Goal: Transaction & Acquisition: Register for event/course

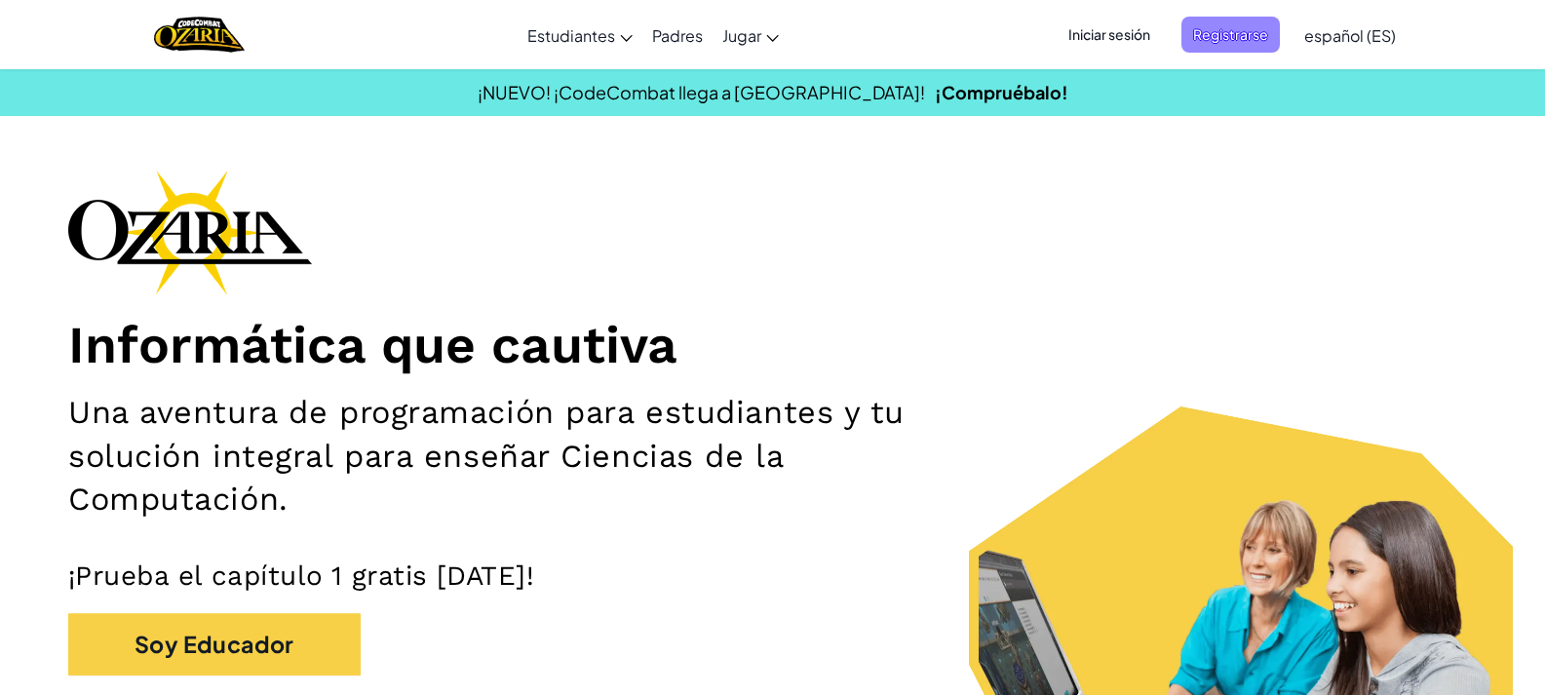
click at [1244, 35] on span "Registrarse" at bounding box center [1230, 35] width 98 height 36
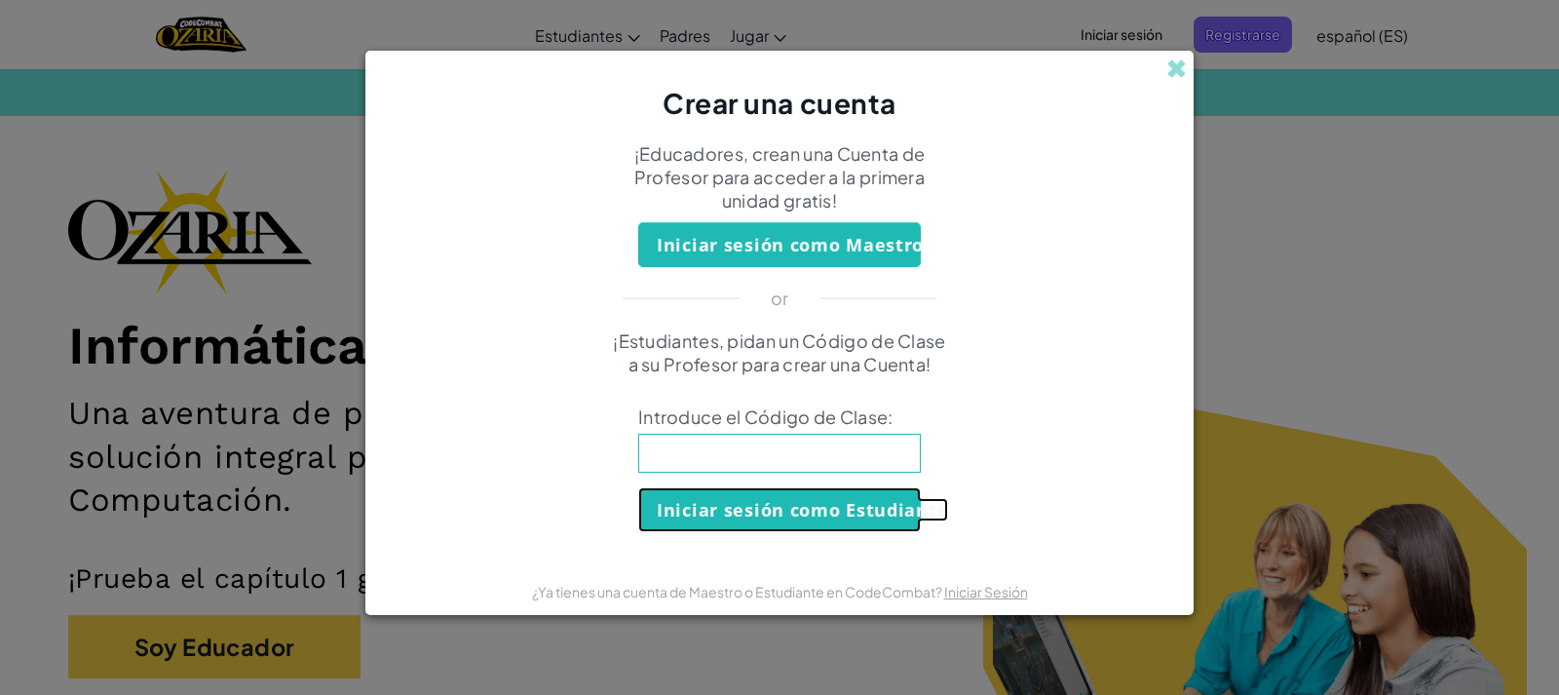
click at [848, 502] on button "Iniciar sesión como Estudiante" at bounding box center [779, 509] width 283 height 45
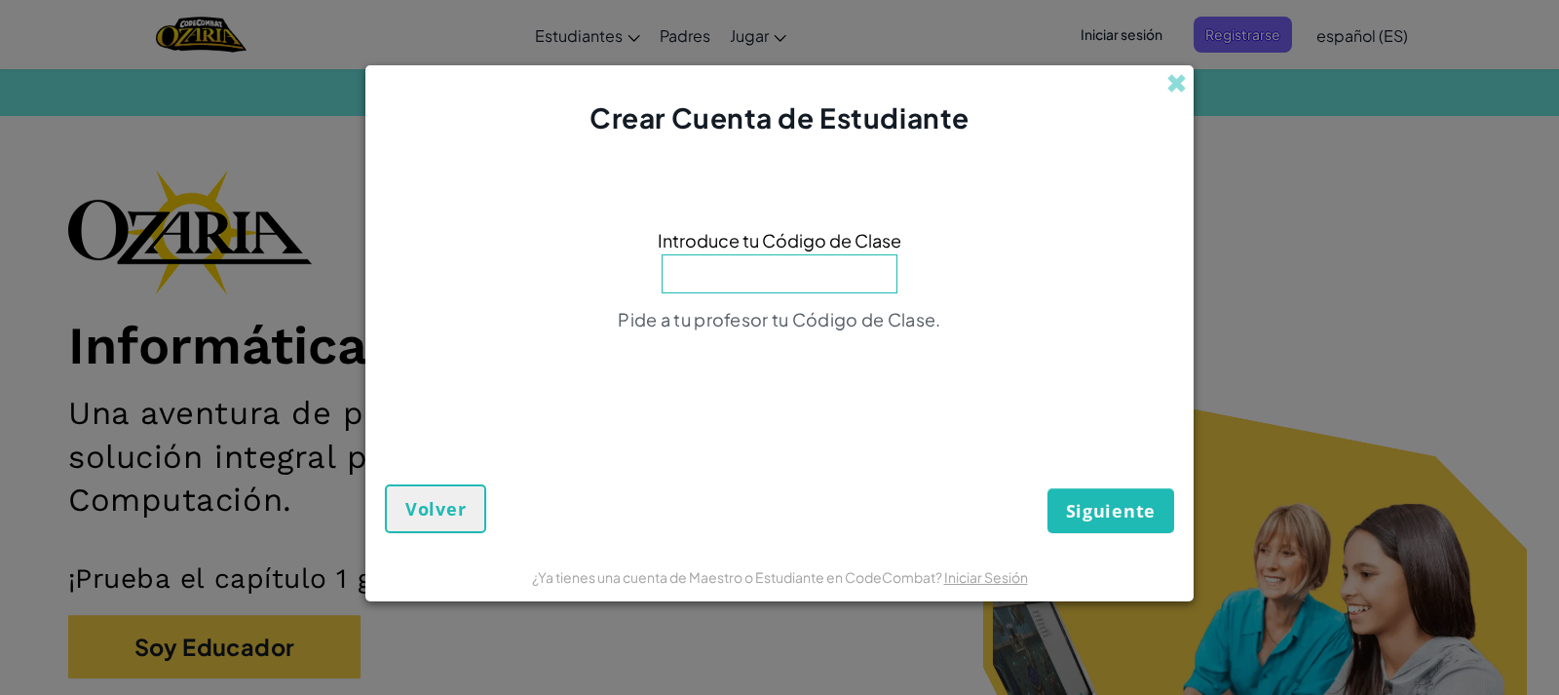
paste input "ToothBirdShop"
type input "ToothBirdShop"
click at [1080, 507] on span "Siguiente" at bounding box center [1111, 510] width 90 height 23
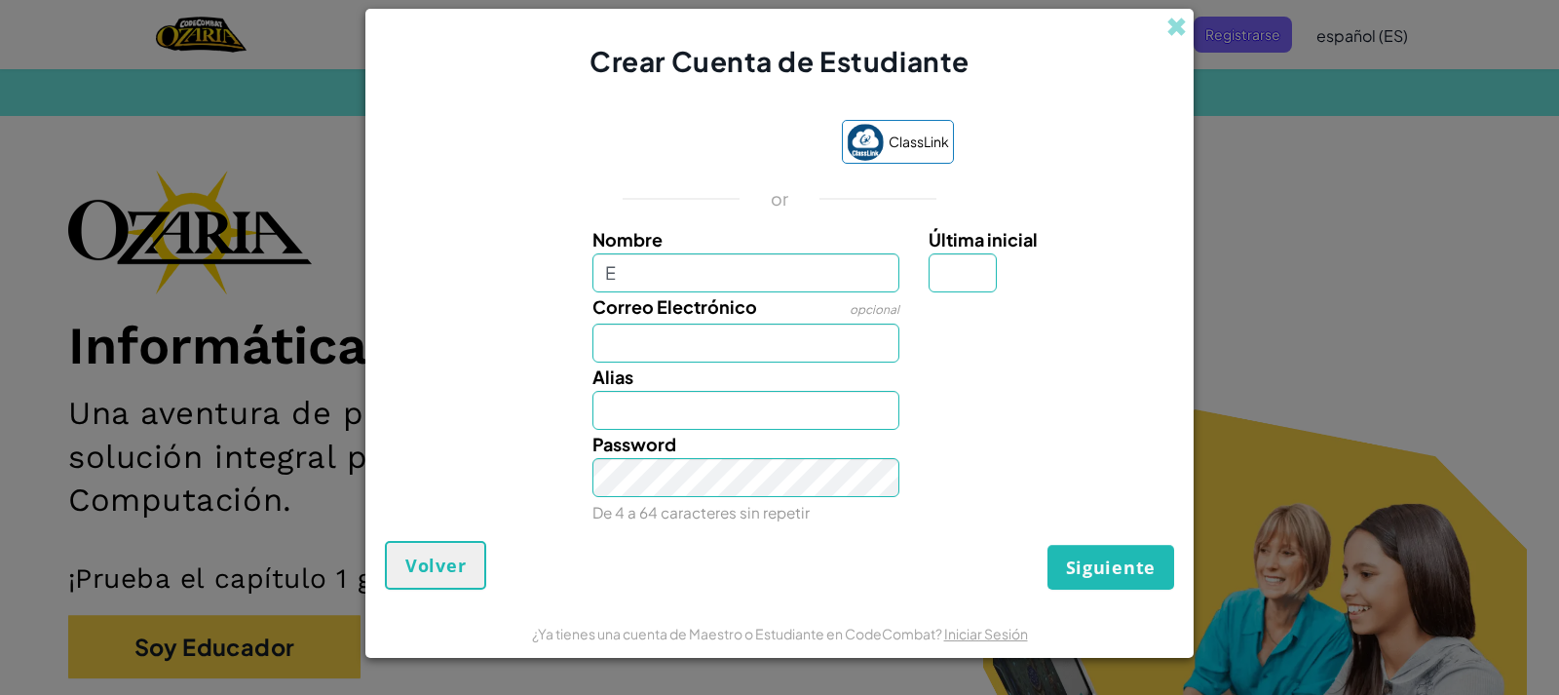
type input "[PERSON_NAME]"
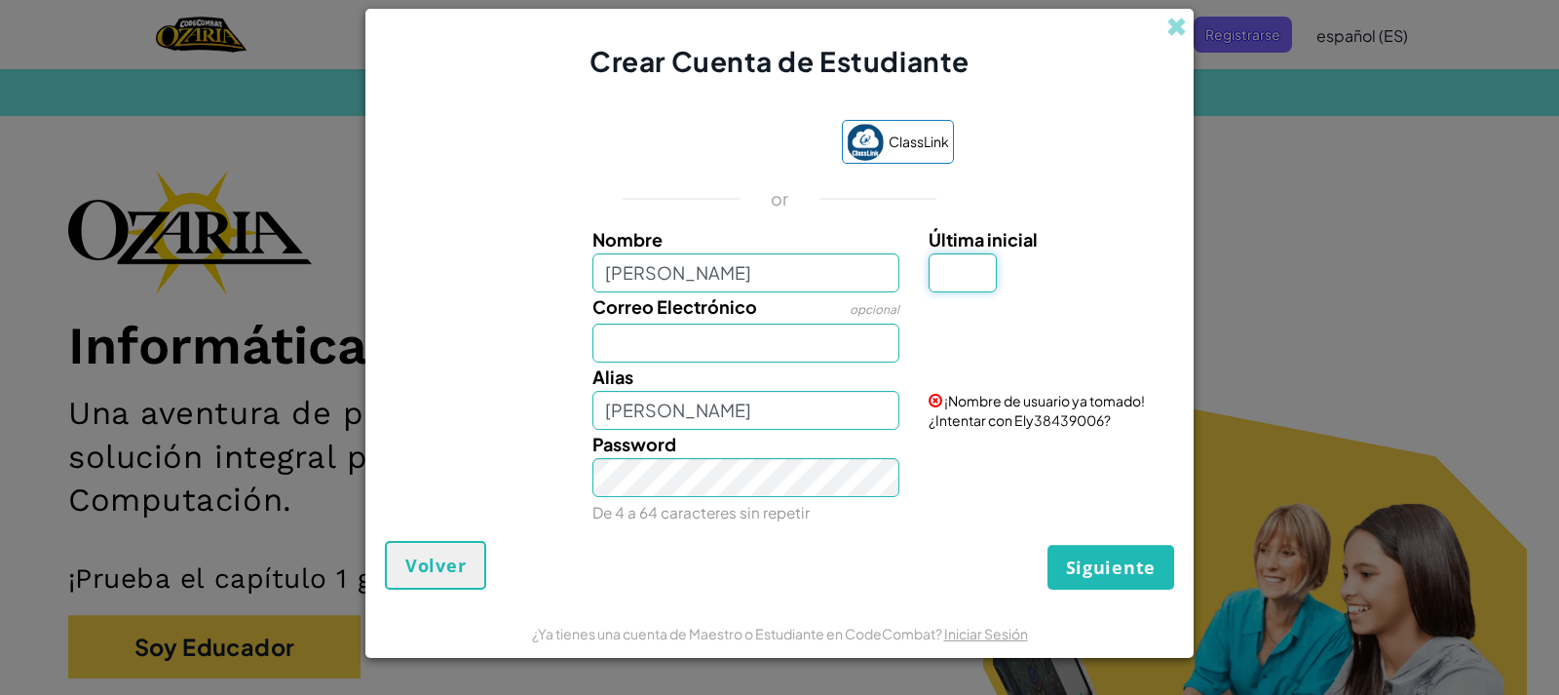
click at [953, 288] on input "Última inicial" at bounding box center [963, 272] width 68 height 39
type input "B"
type input "ElyB"
click at [844, 346] on input "Correo Electrónico" at bounding box center [747, 343] width 308 height 39
type input "[EMAIL_ADDRESS][DOMAIN_NAME]"
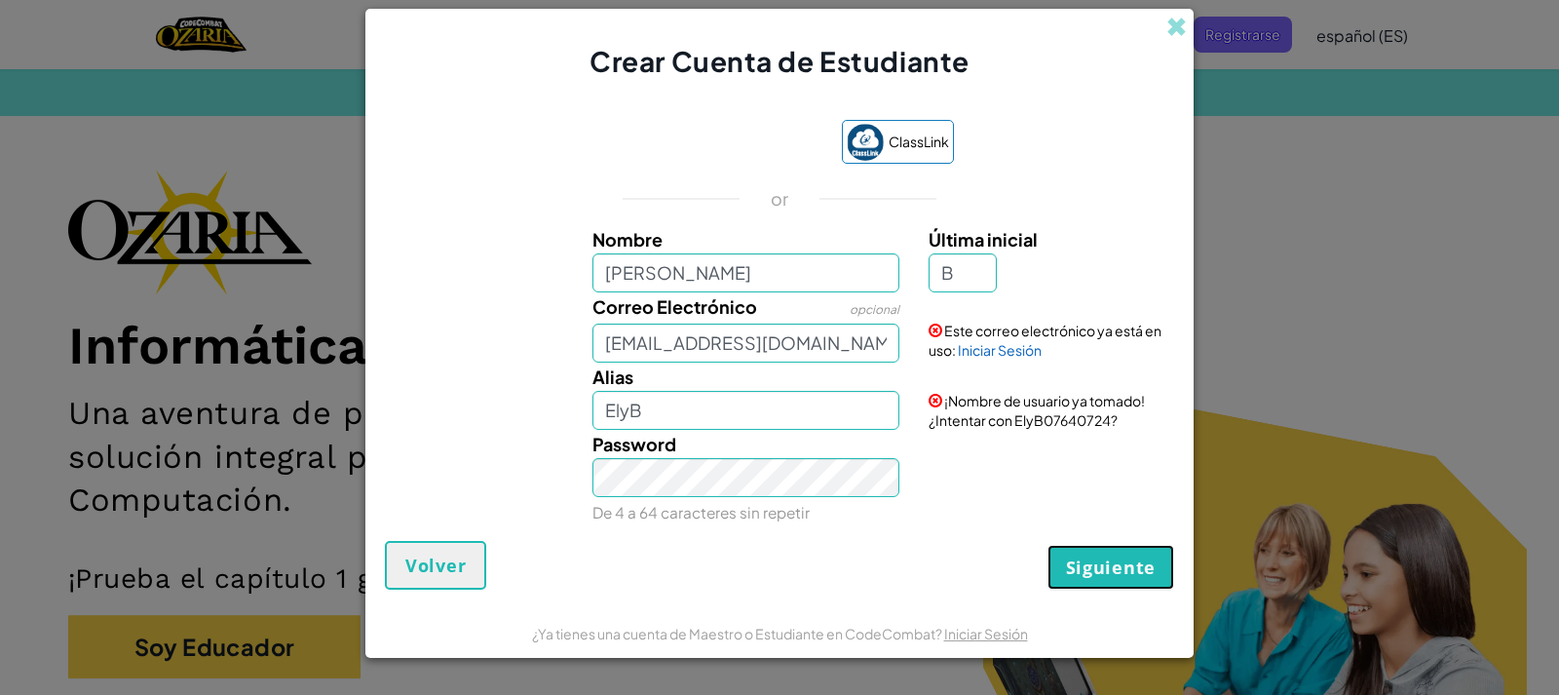
click at [1096, 566] on span "Siguiente" at bounding box center [1111, 566] width 90 height 23
click at [1063, 570] on button "Crear una cuenta" at bounding box center [1074, 567] width 201 height 45
click at [1011, 360] on div "Correo Electrónico opcional [EMAIL_ADDRESS][DOMAIN_NAME] Este correo electrónic…" at bounding box center [779, 327] width 809 height 70
click at [1013, 353] on link "Iniciar Sesión" at bounding box center [1000, 350] width 84 height 18
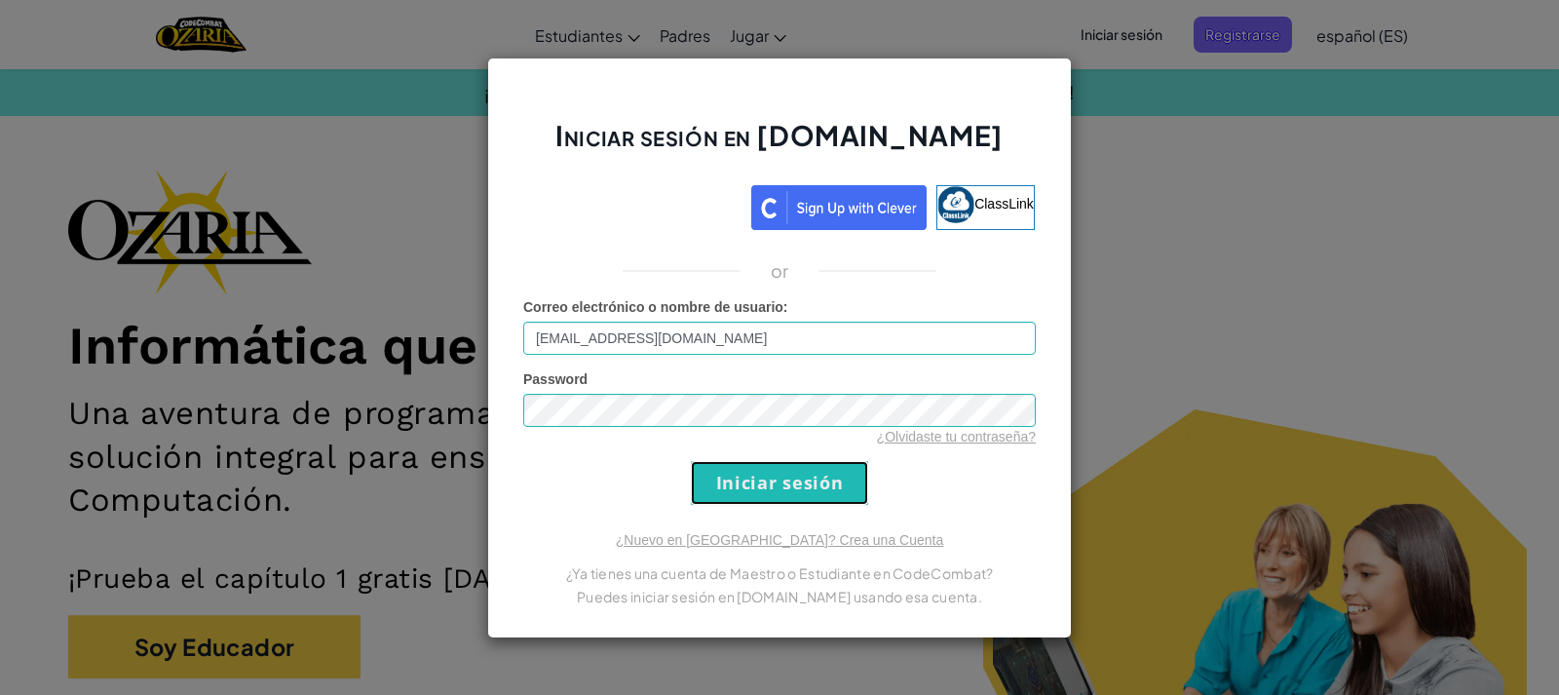
click at [795, 482] on input "Iniciar sesión" at bounding box center [779, 483] width 177 height 44
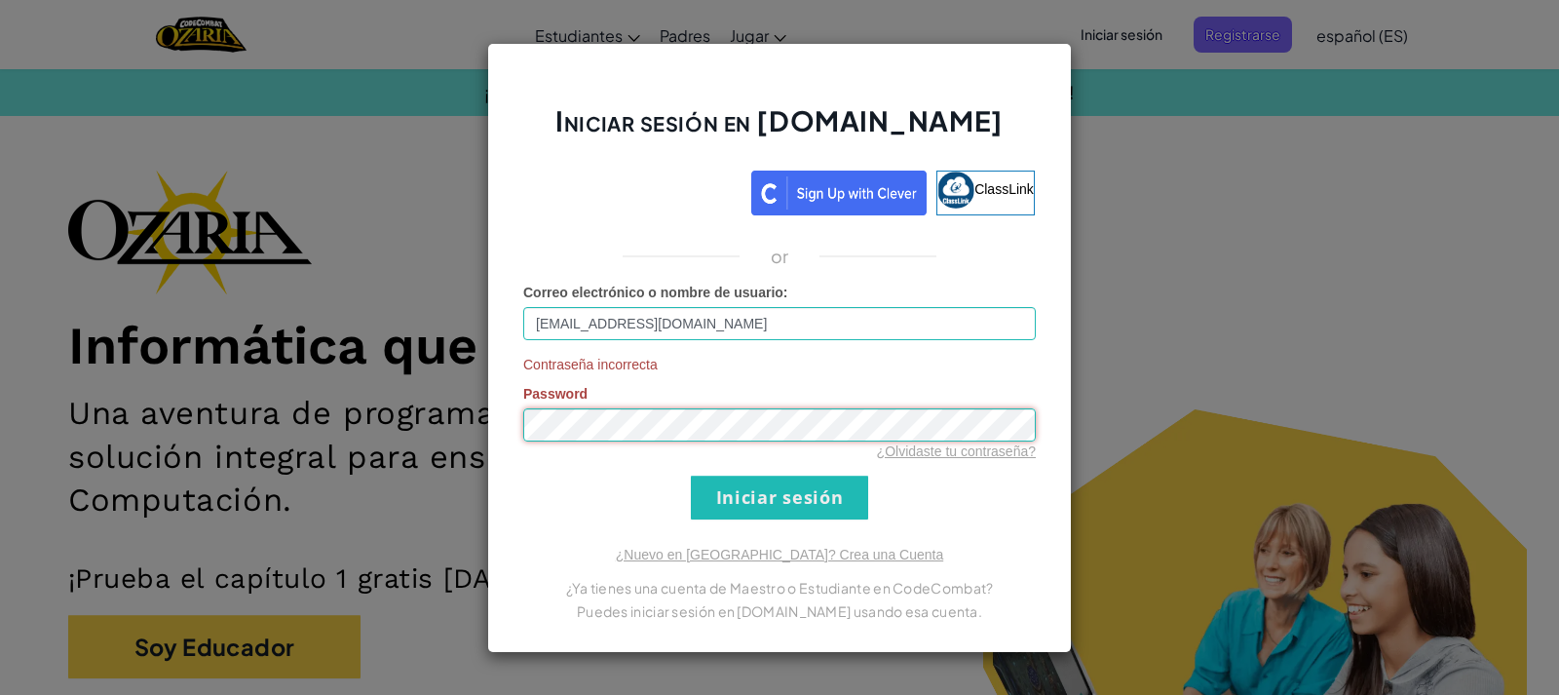
click at [113, 382] on div "Iniciar sesión en [DOMAIN_NAME] ClassLink or Correo electrónico o nombre de usu…" at bounding box center [779, 347] width 1559 height 695
click at [814, 500] on input "Iniciar sesión" at bounding box center [779, 498] width 177 height 44
